Goal: Task Accomplishment & Management: Use online tool/utility

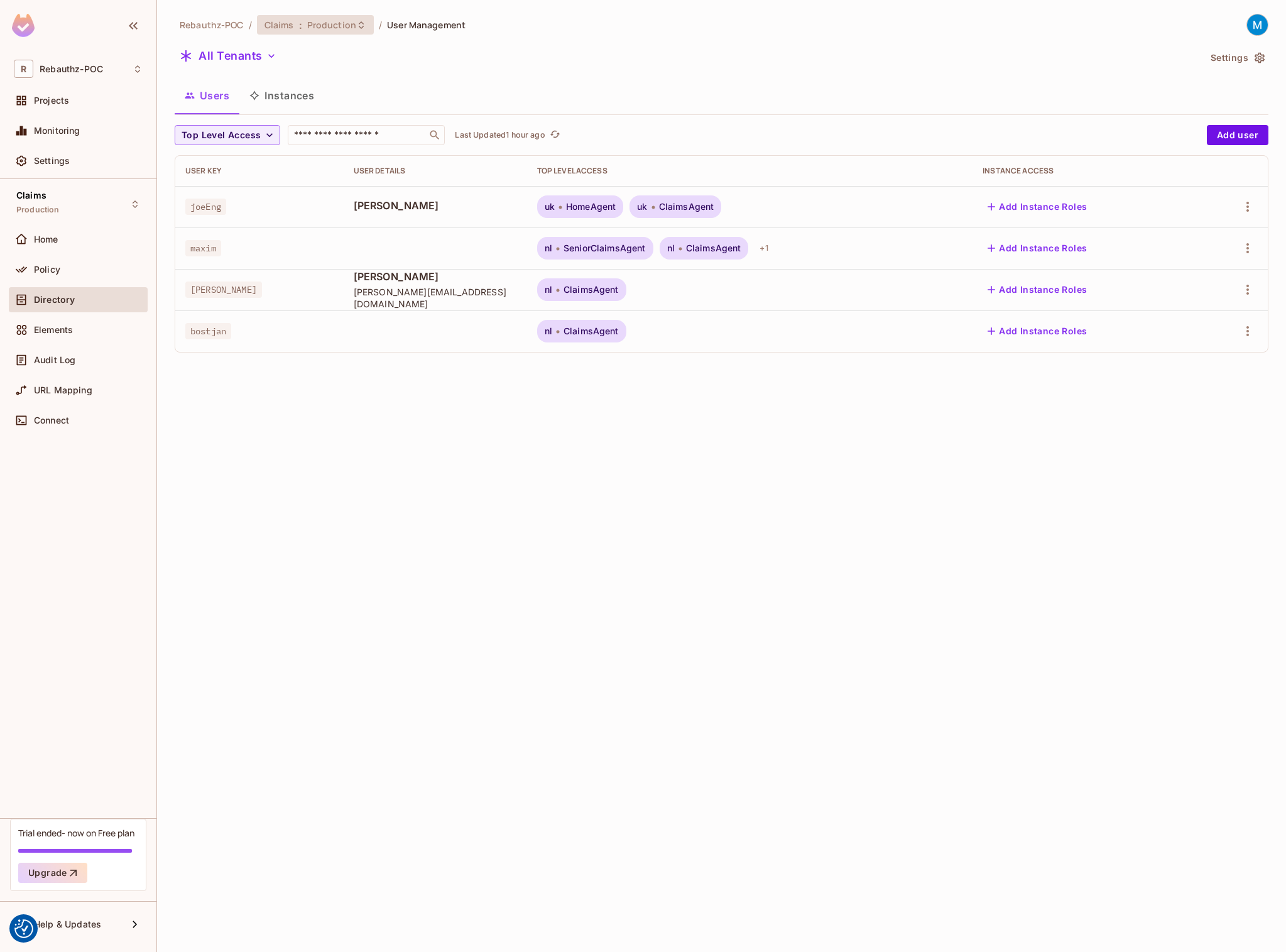
click at [316, 32] on div "Claims : Production" at bounding box center [315, 25] width 117 height 19
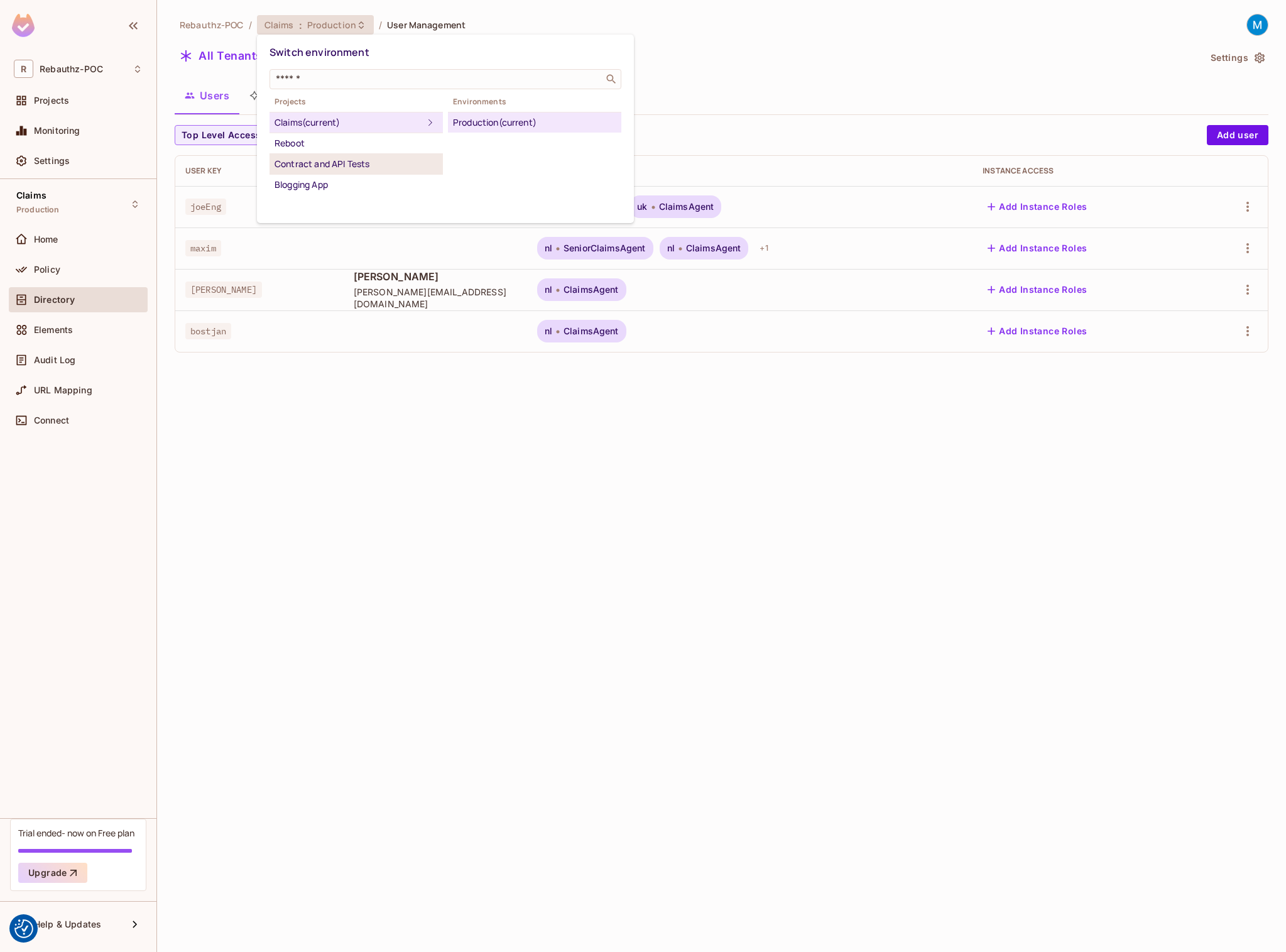
click at [309, 165] on div "Contract and API Tests" at bounding box center [356, 164] width 163 height 15
click at [514, 122] on div "Development" at bounding box center [534, 122] width 163 height 15
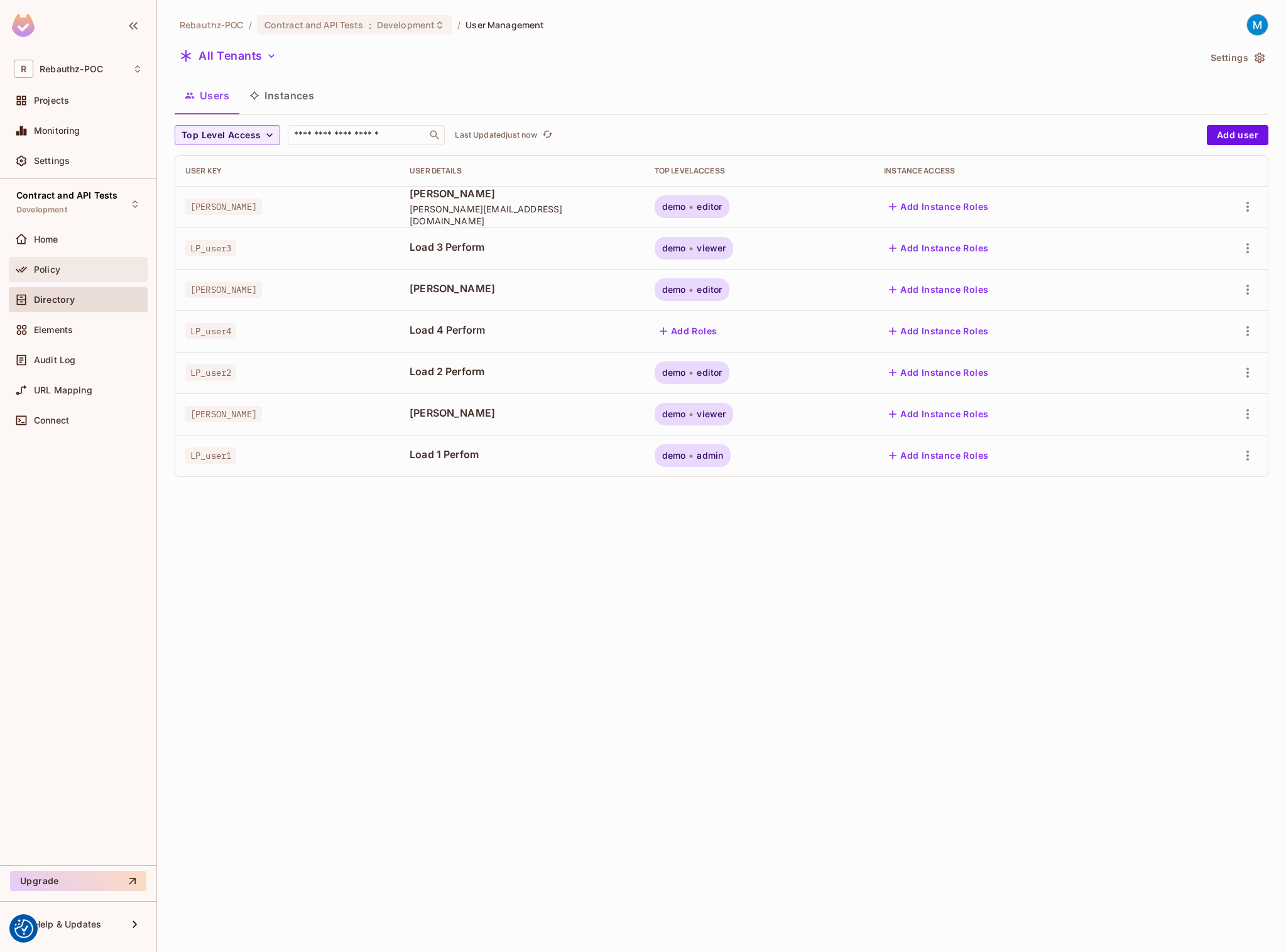
click at [45, 271] on span "Policy" at bounding box center [48, 269] width 26 height 10
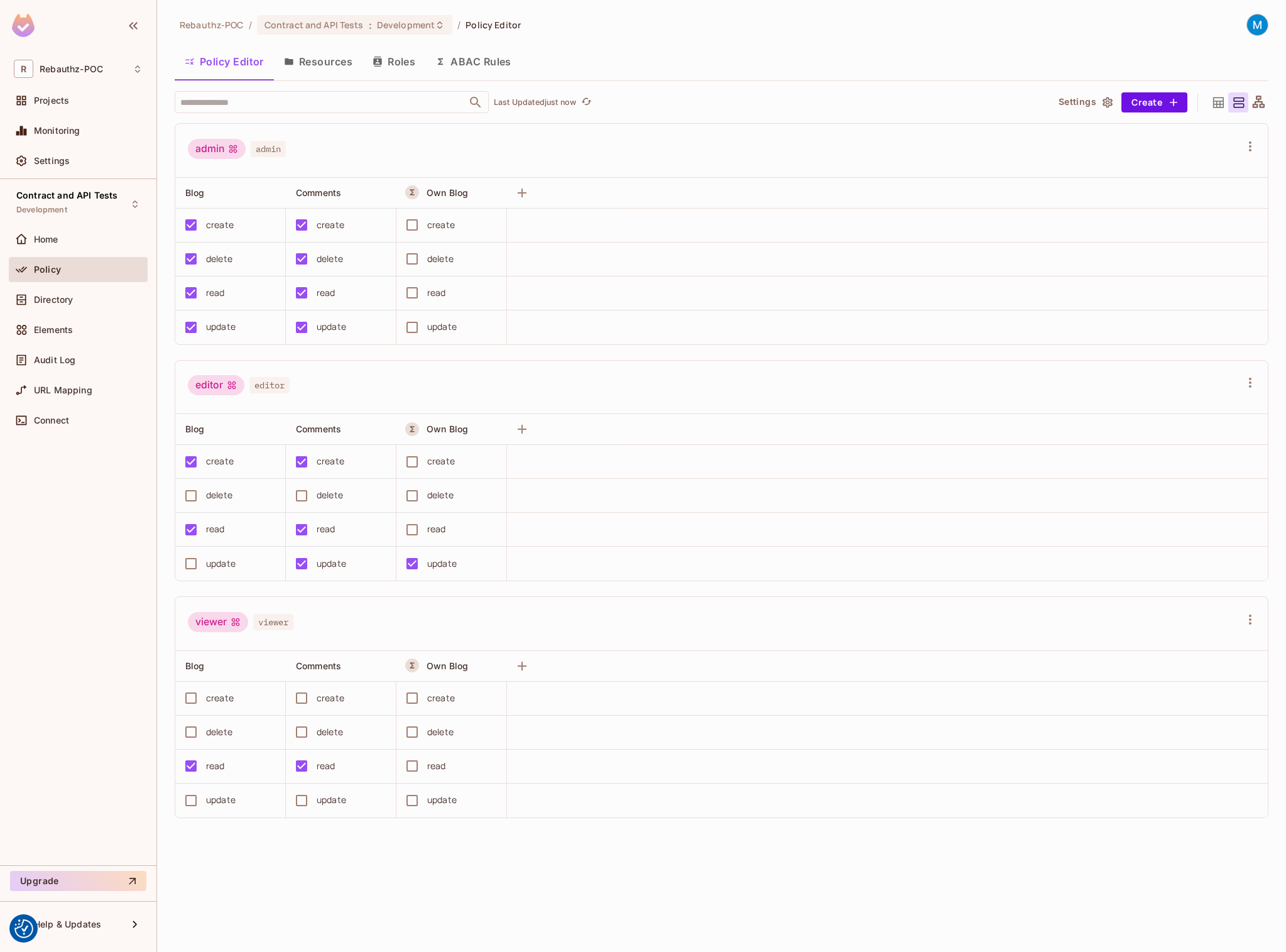
click at [388, 59] on button "Roles" at bounding box center [394, 62] width 63 height 32
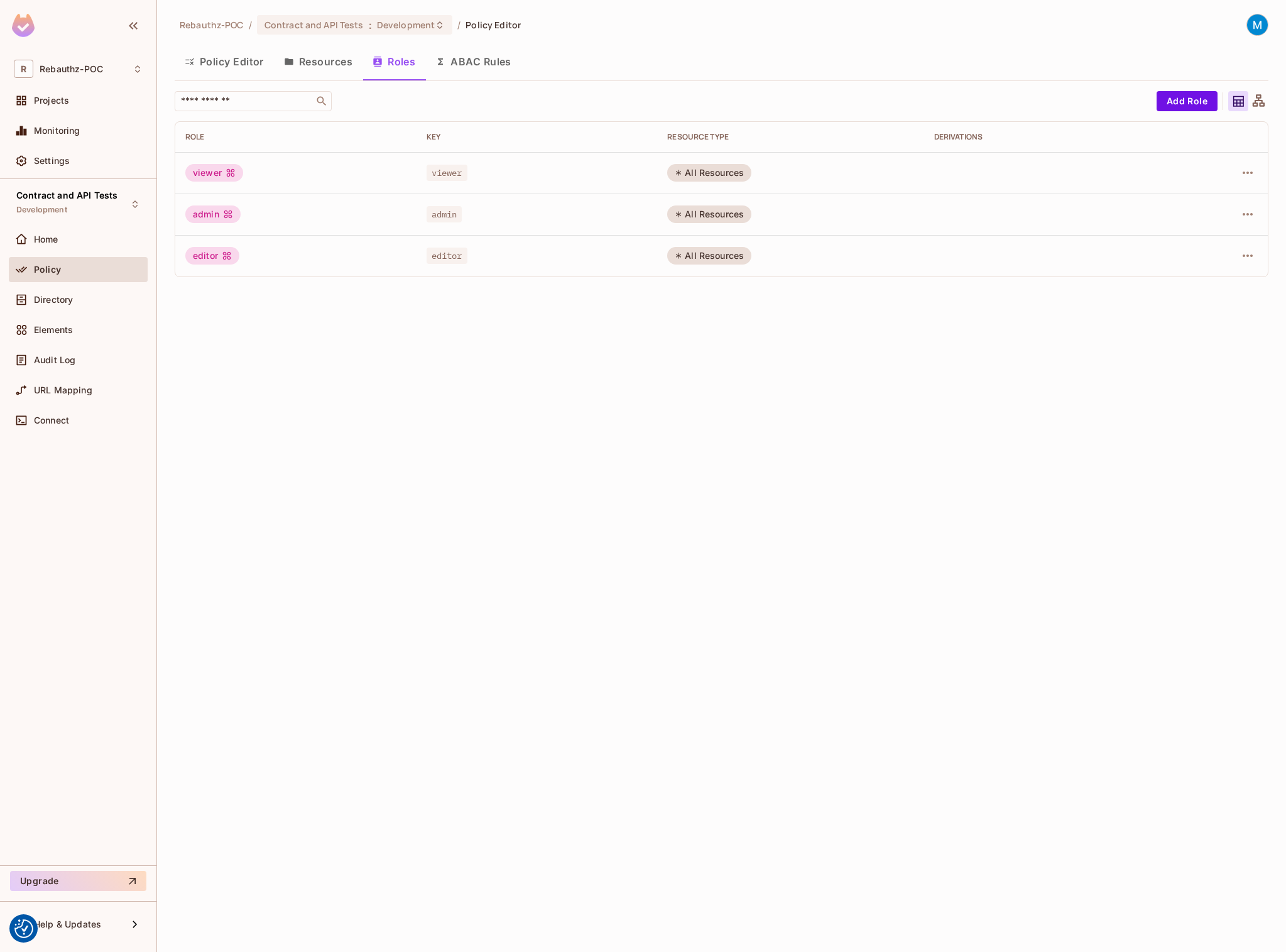
click at [331, 63] on button "Resources" at bounding box center [318, 62] width 89 height 32
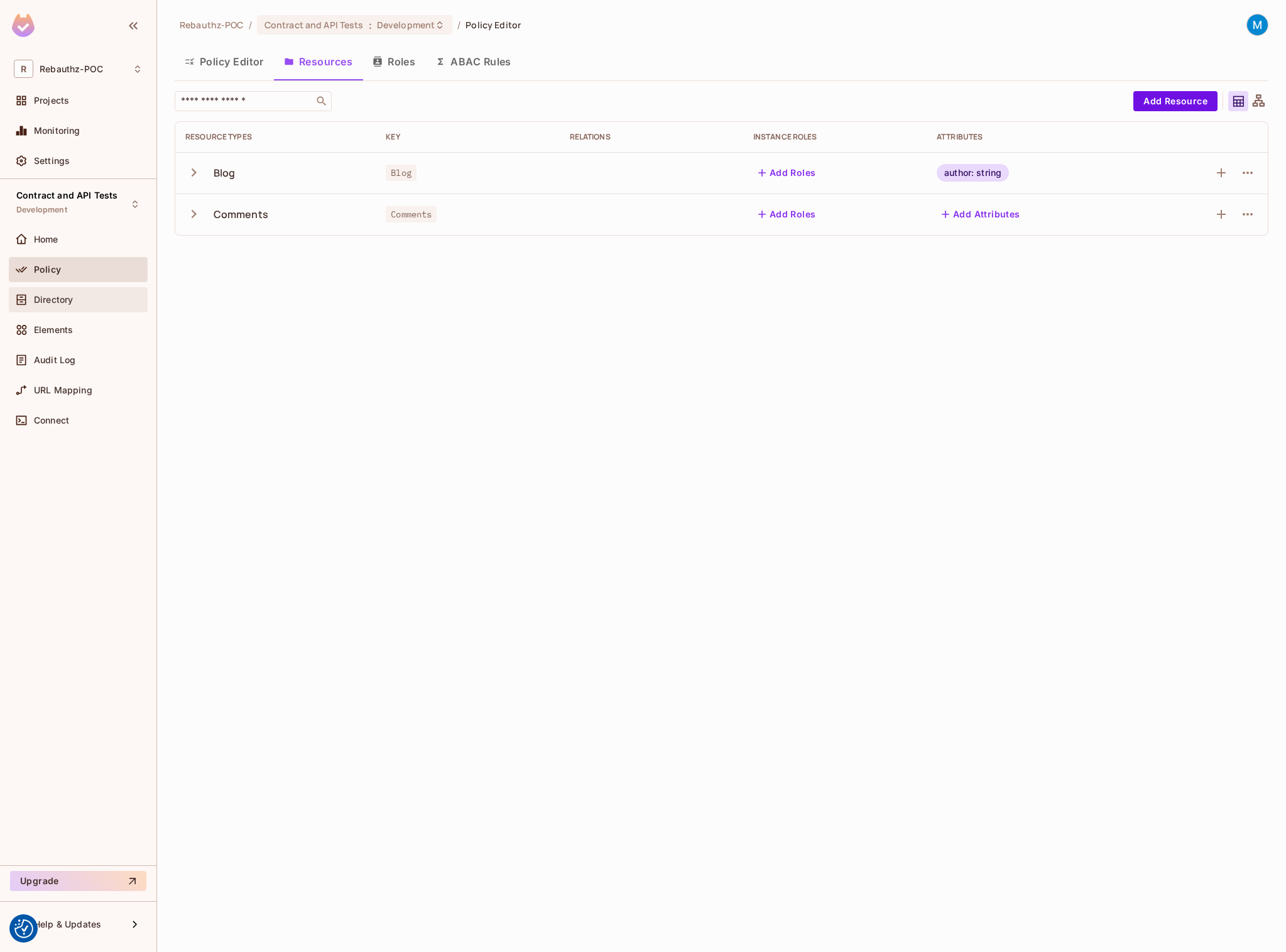
click at [63, 301] on span "Directory" at bounding box center [54, 299] width 39 height 10
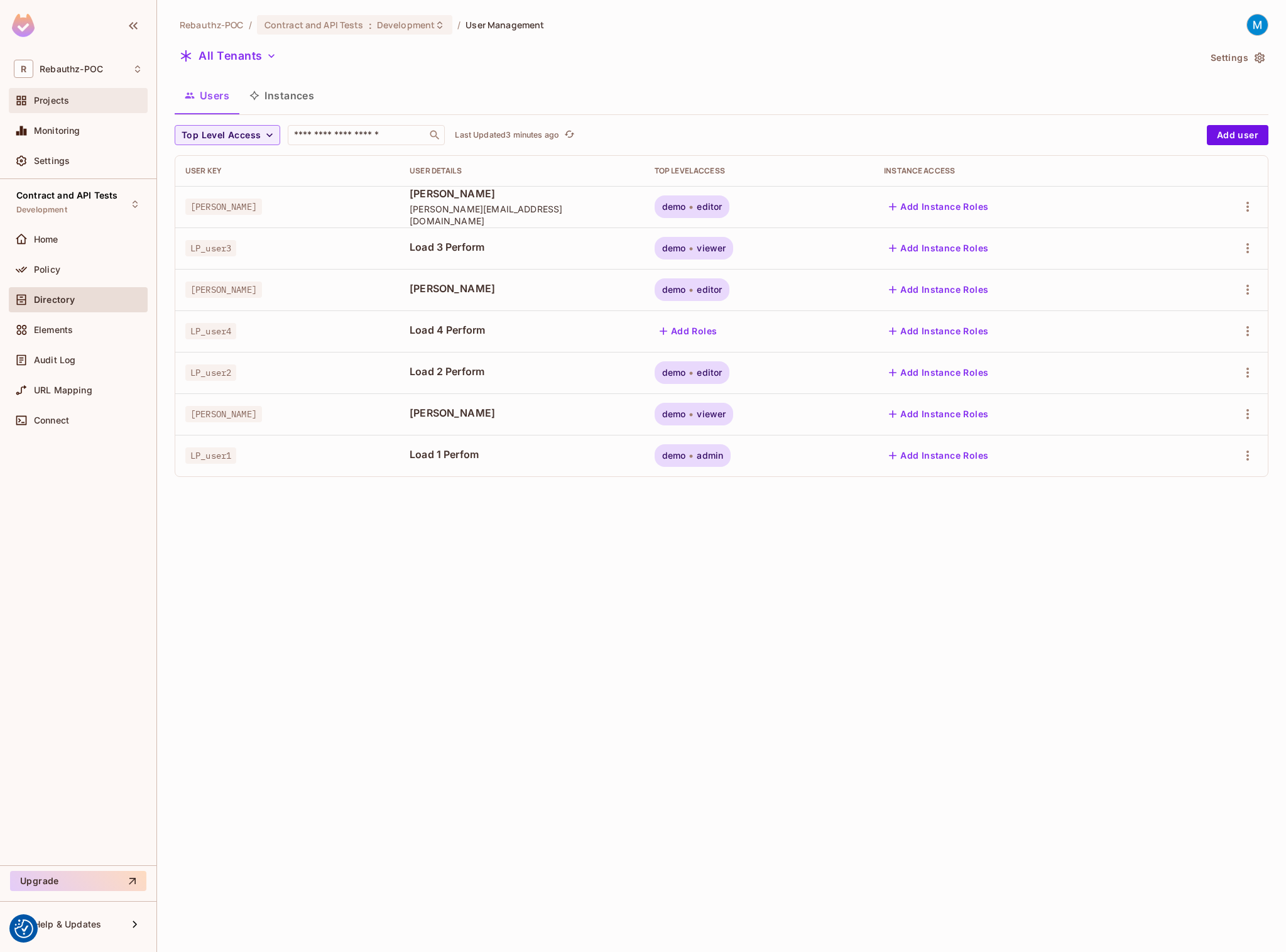
click at [56, 107] on div "Projects" at bounding box center [78, 100] width 129 height 15
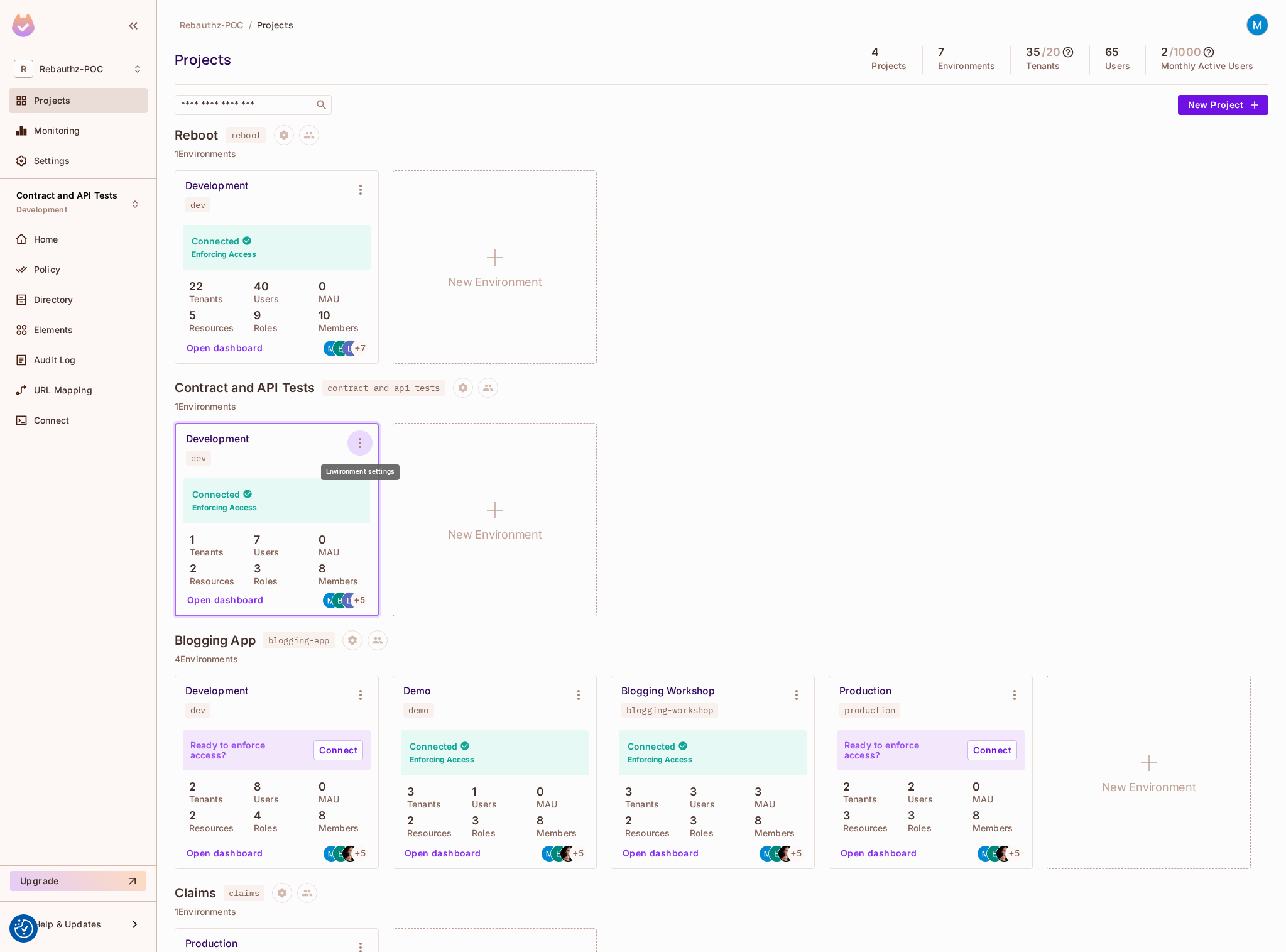
click at [360, 445] on icon "Environment settings" at bounding box center [359, 442] width 15 height 15
click at [425, 498] on div "Copy API Key" at bounding box center [425, 495] width 58 height 12
